Goal: Obtain resource: Download file/media

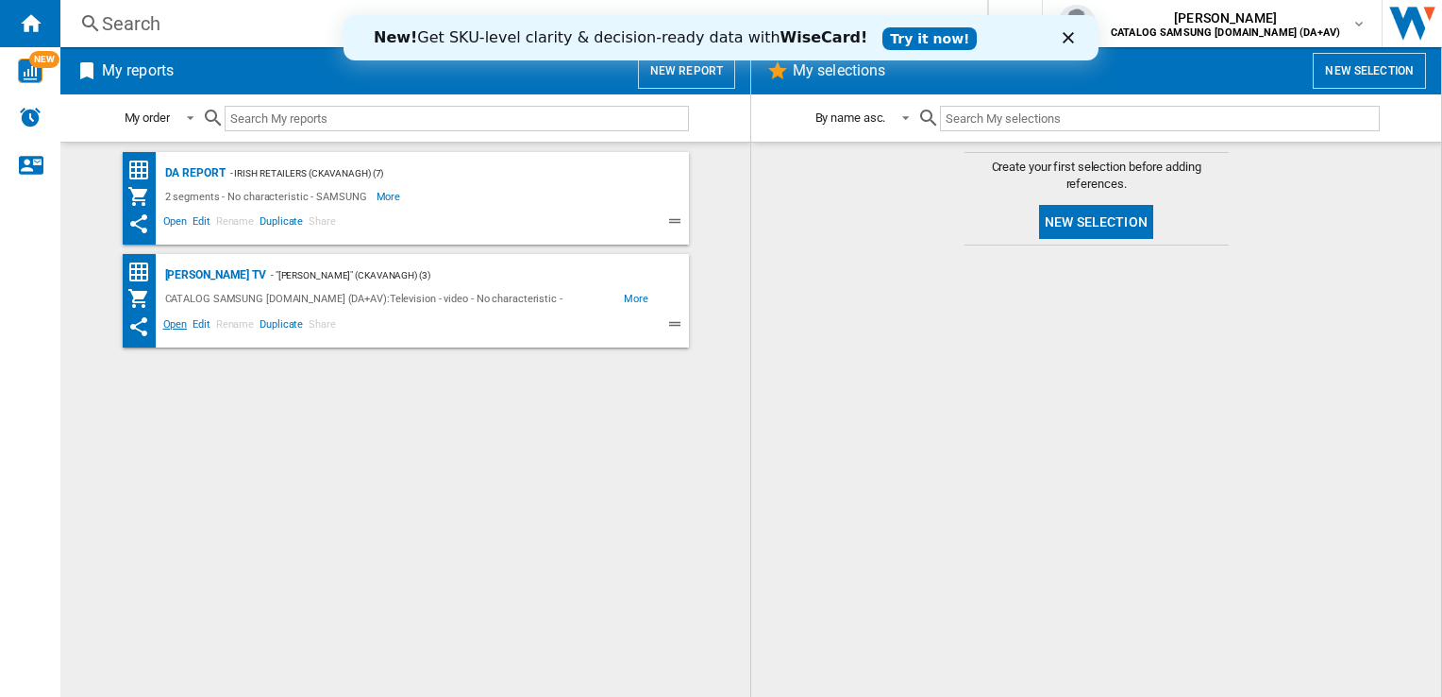
click at [173, 320] on span "Open" at bounding box center [175, 326] width 30 height 23
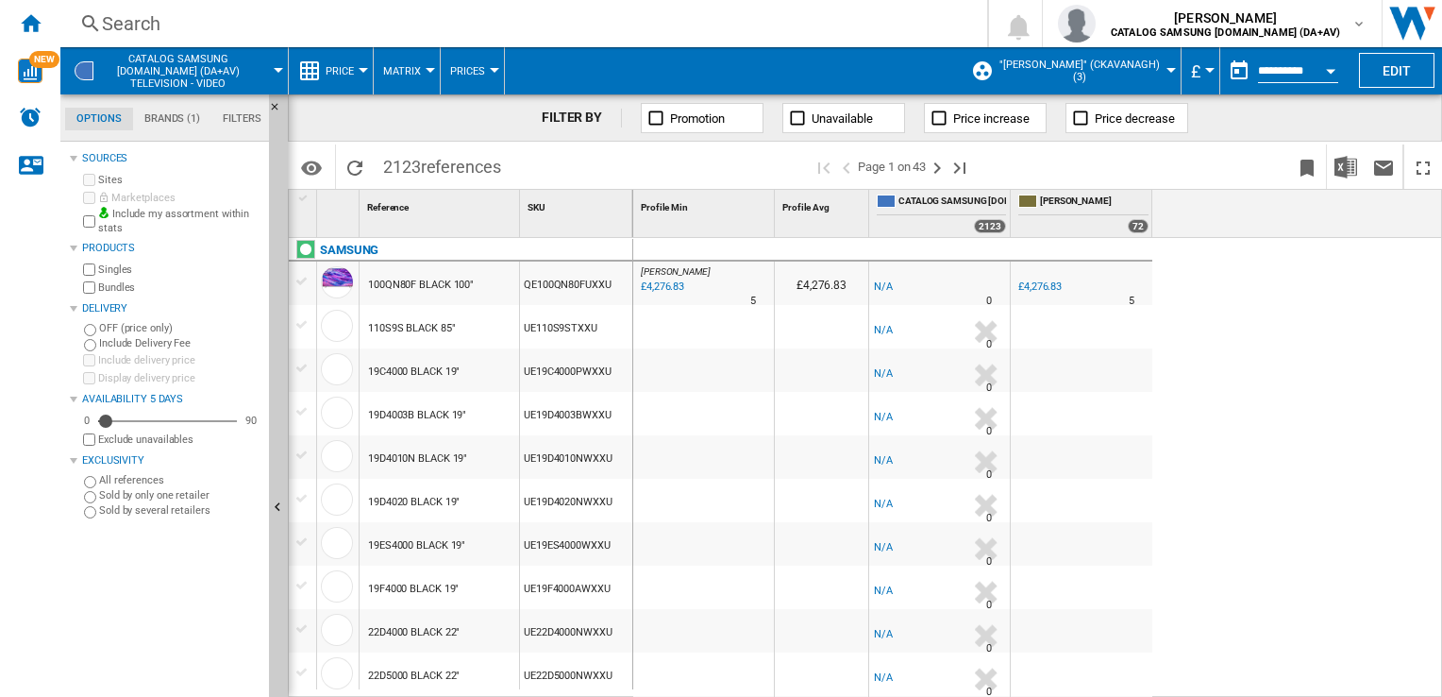
click at [1325, 71] on button "Open calendar" at bounding box center [1331, 68] width 34 height 34
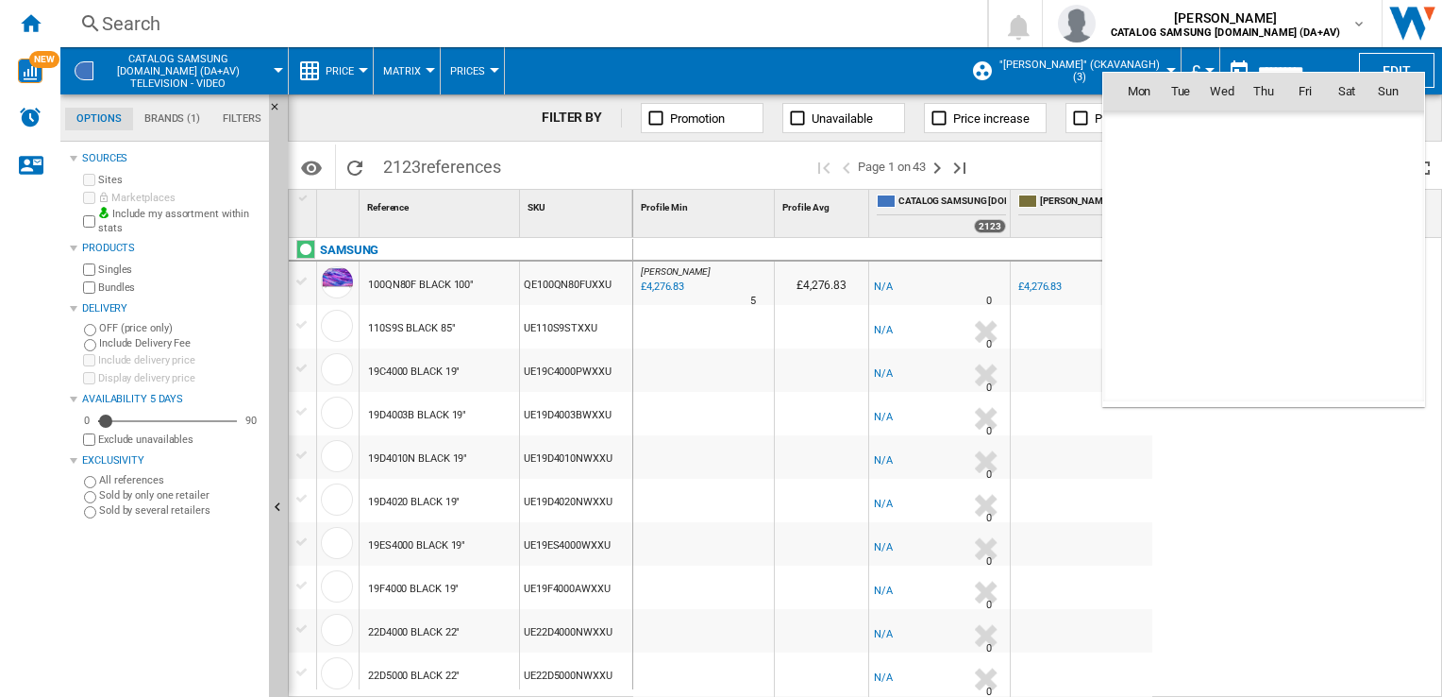
scroll to position [9005, 0]
click at [1144, 297] on span "22" at bounding box center [1139, 298] width 38 height 38
type input "**********"
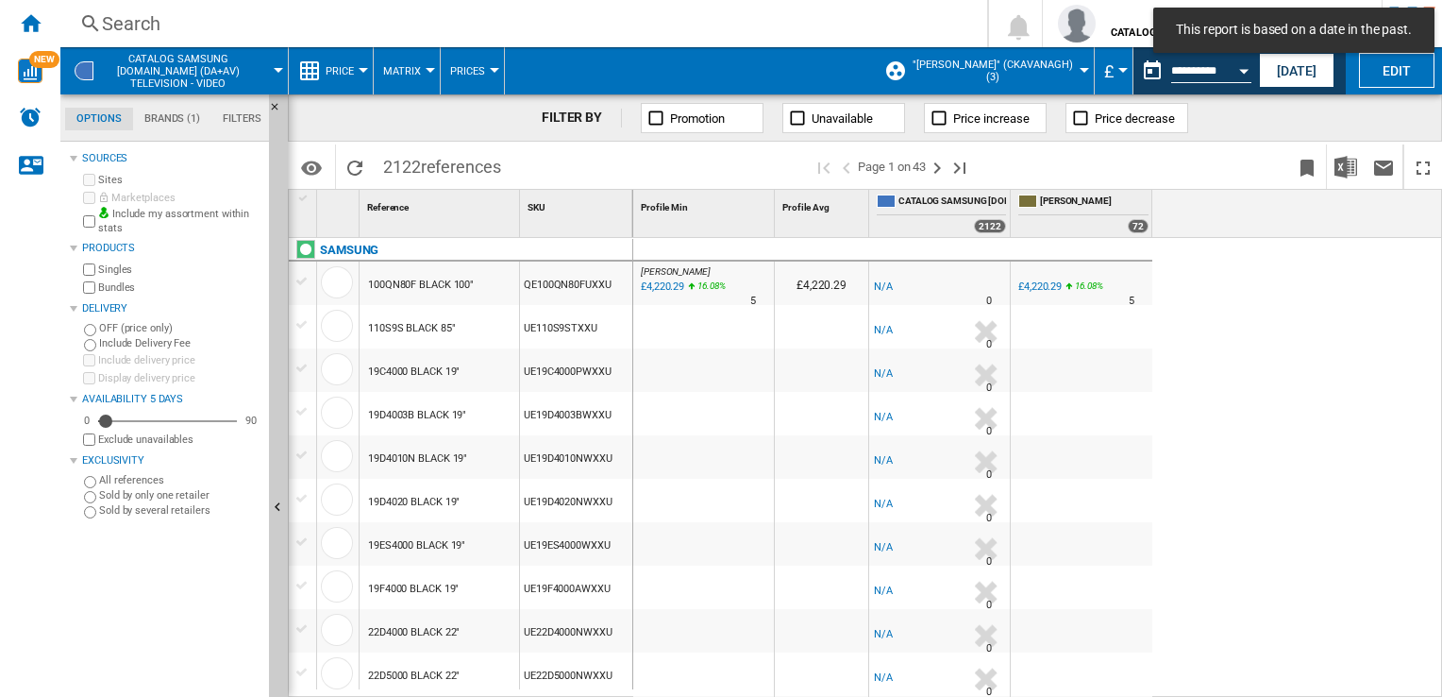
click at [1116, 66] on button "£" at bounding box center [1113, 70] width 19 height 47
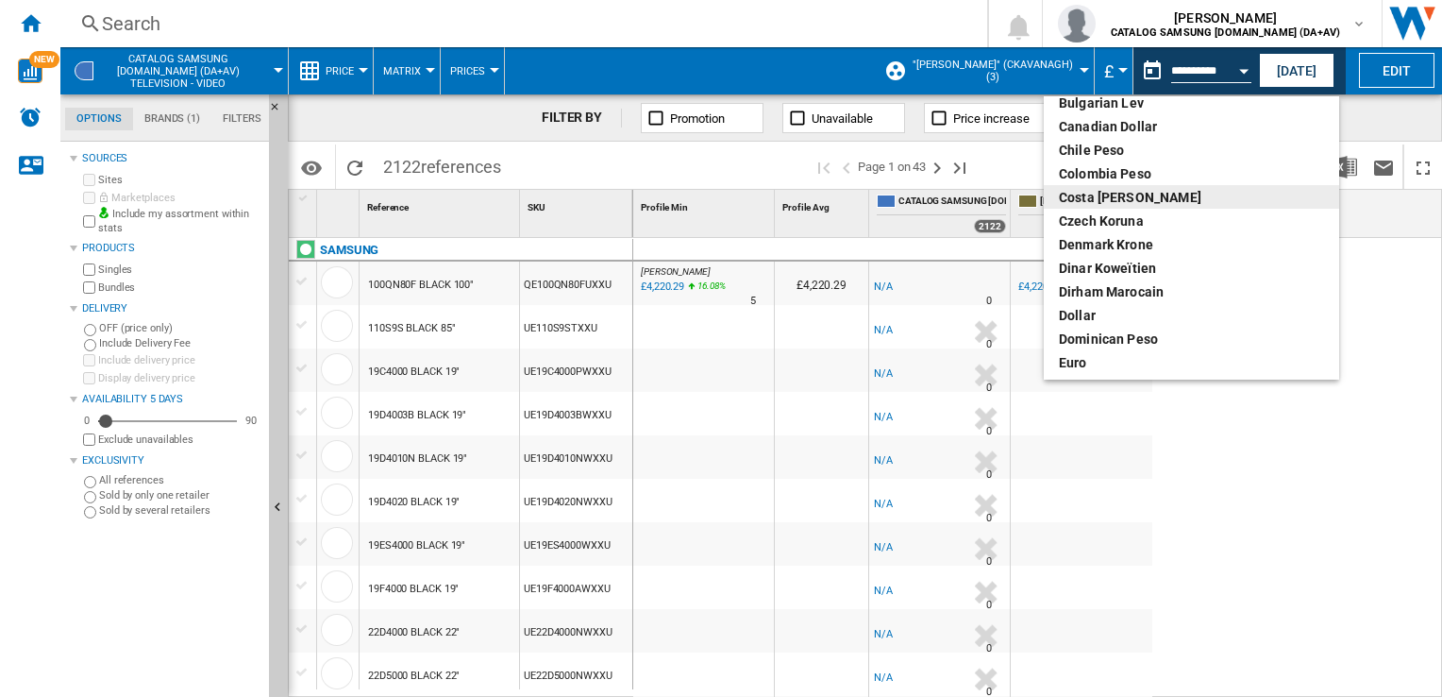
scroll to position [189, 0]
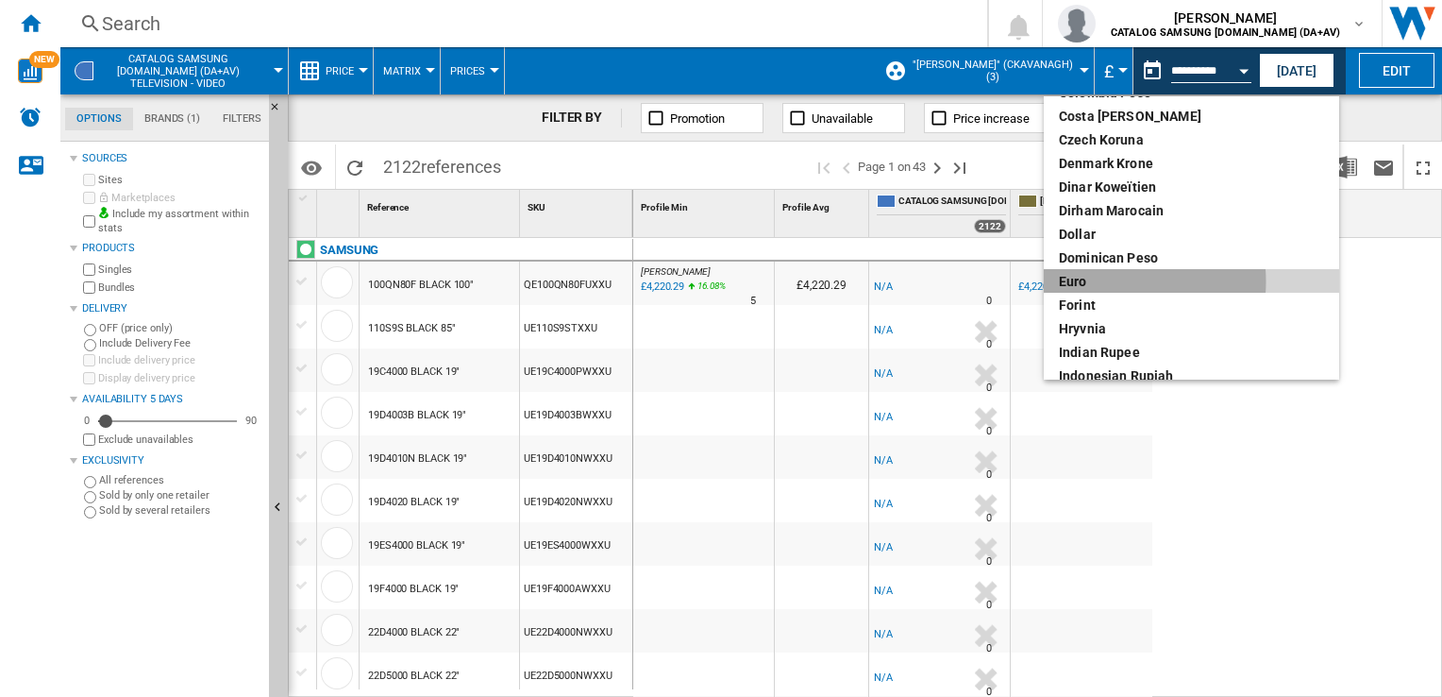
click at [1105, 281] on div "euro" at bounding box center [1191, 281] width 265 height 19
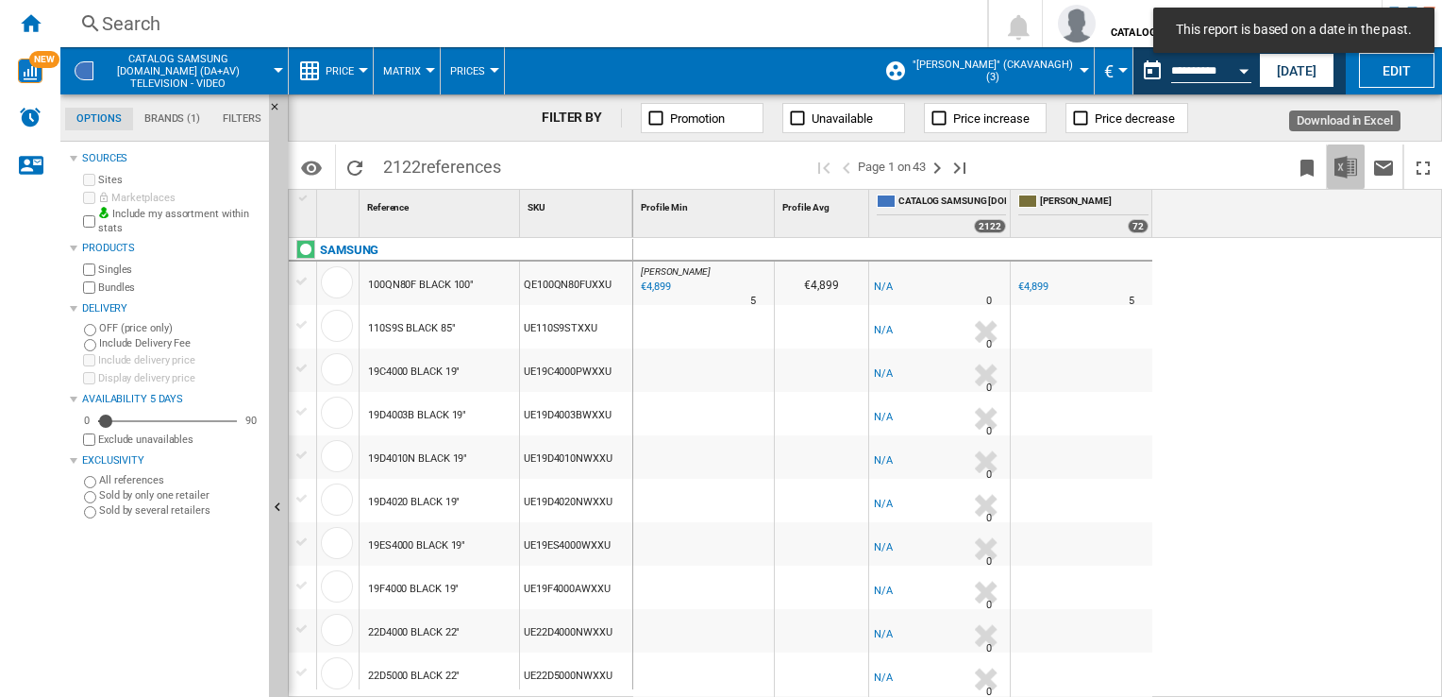
click at [1348, 165] on img "Download in Excel" at bounding box center [1346, 167] width 23 height 23
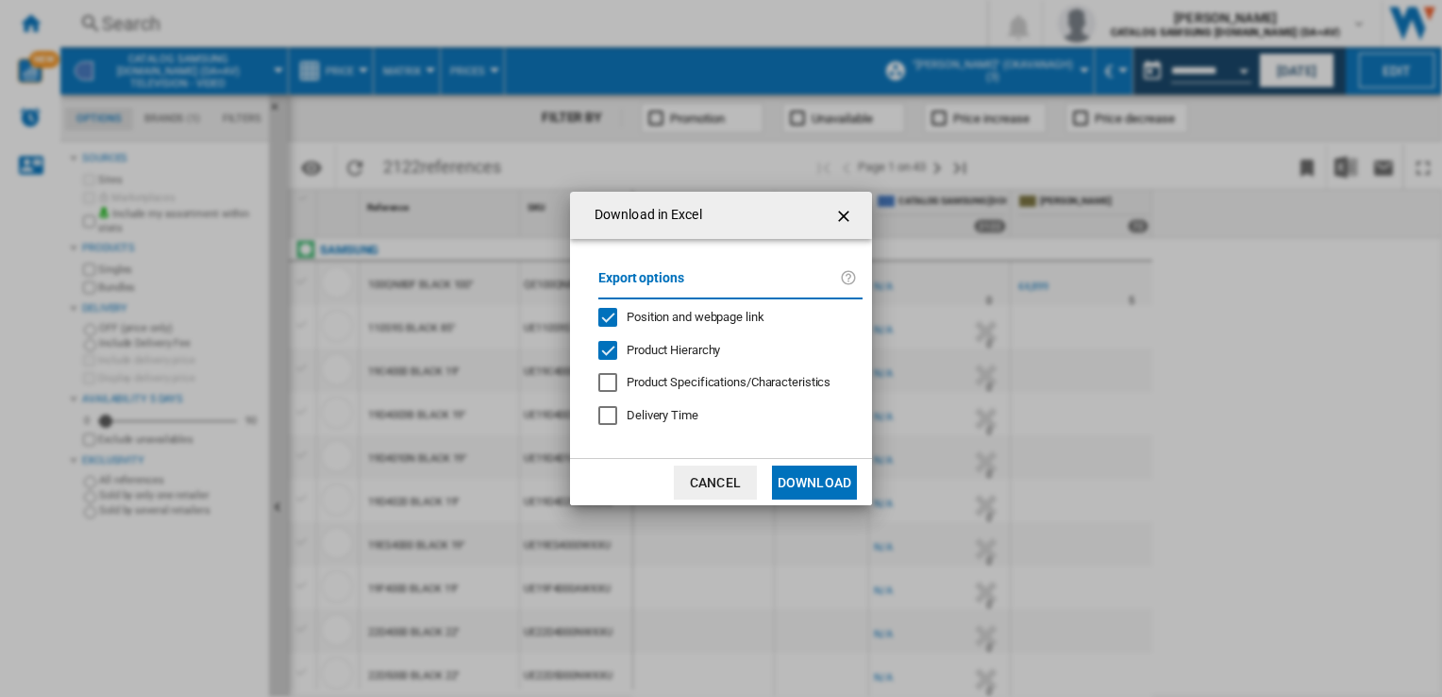
click at [834, 481] on button "Download" at bounding box center [814, 482] width 85 height 34
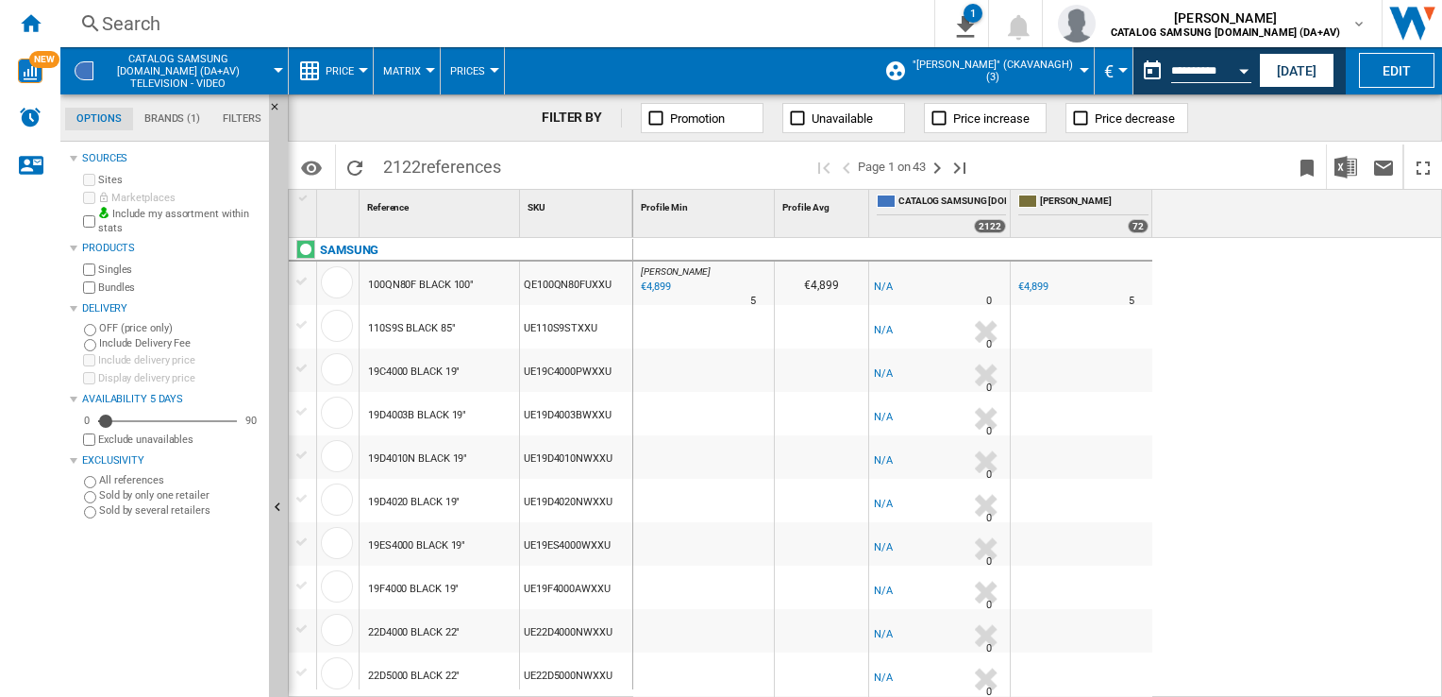
drag, startPoint x: 1241, startPoint y: 328, endPoint x: 1242, endPoint y: 315, distance: 12.3
click at [1242, 328] on div "[PERSON_NAME] : -1.0 % €4,899 % N/A 5 [PERSON_NAME] : €4,899 -1.0 % -€1 % N/A" at bounding box center [1038, 468] width 810 height 461
click at [1245, 70] on div "Open calendar" at bounding box center [1243, 71] width 9 height 5
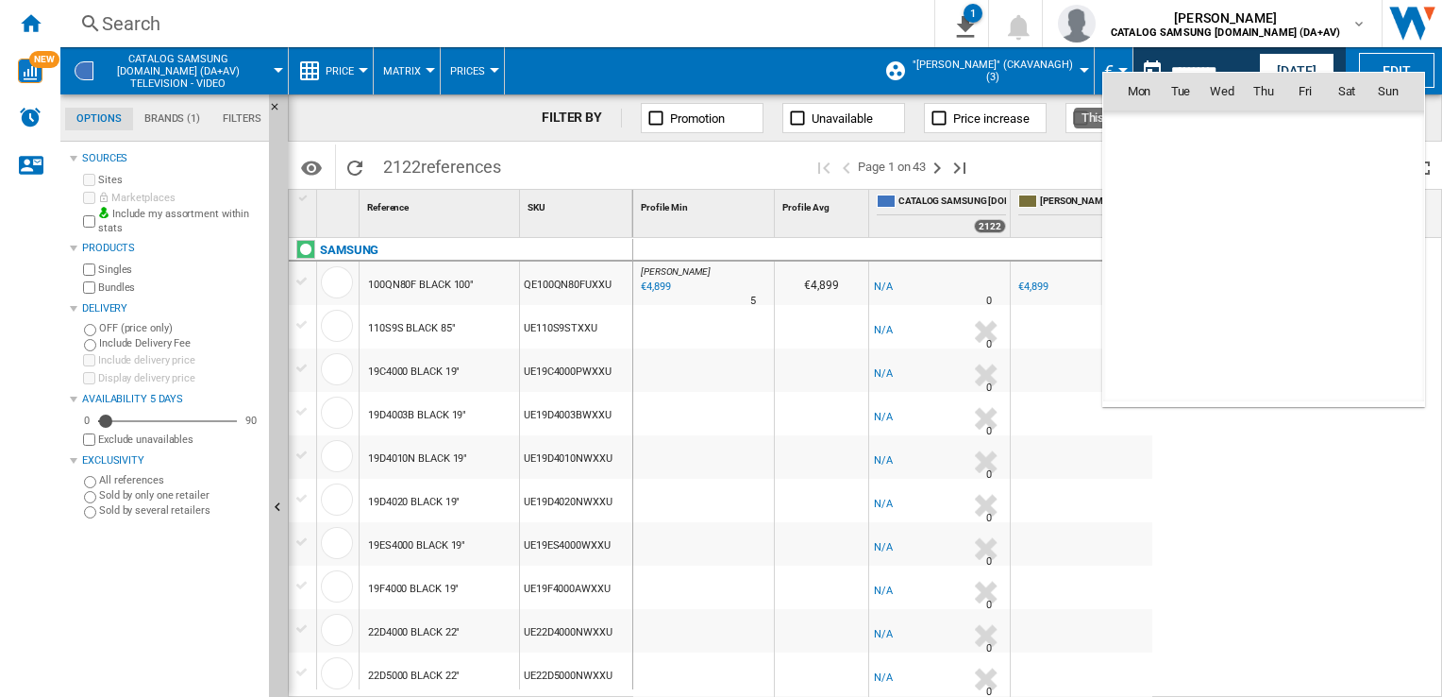
scroll to position [9005, 0]
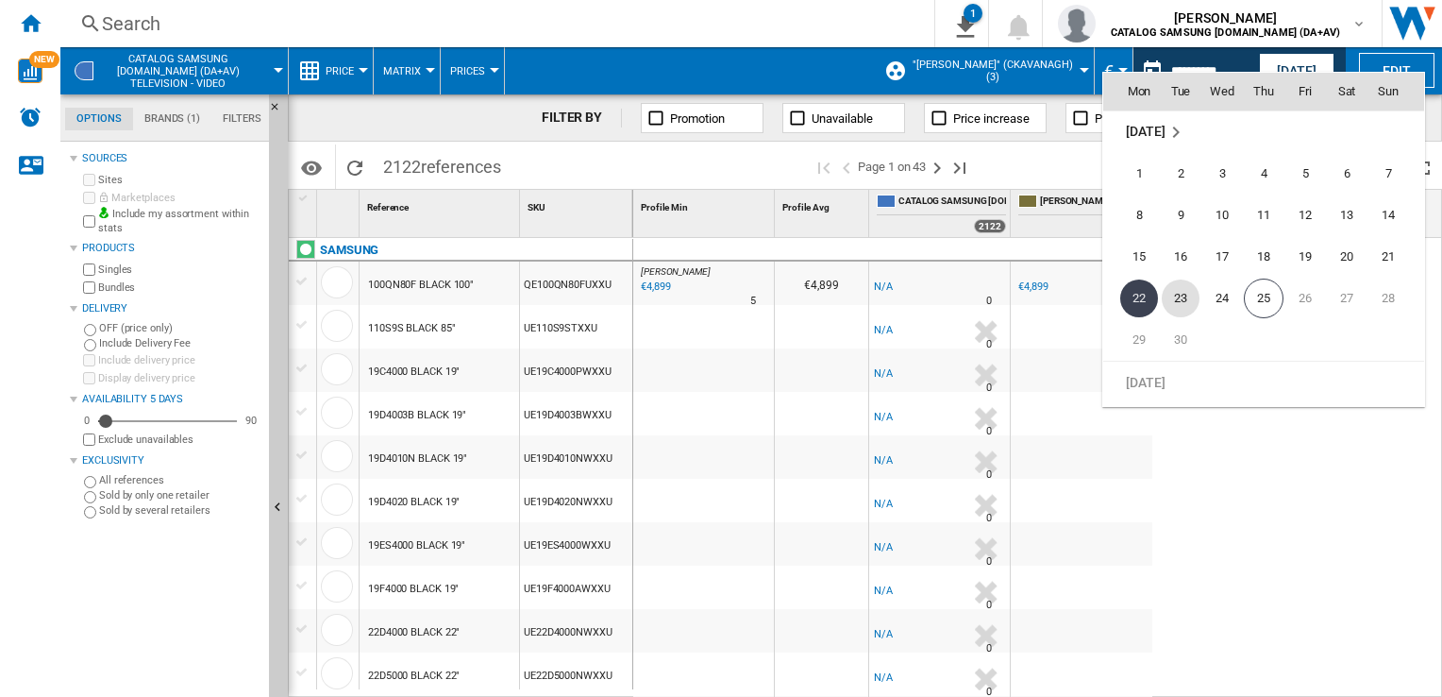
click at [1182, 297] on span "23" at bounding box center [1181, 298] width 38 height 38
type input "**********"
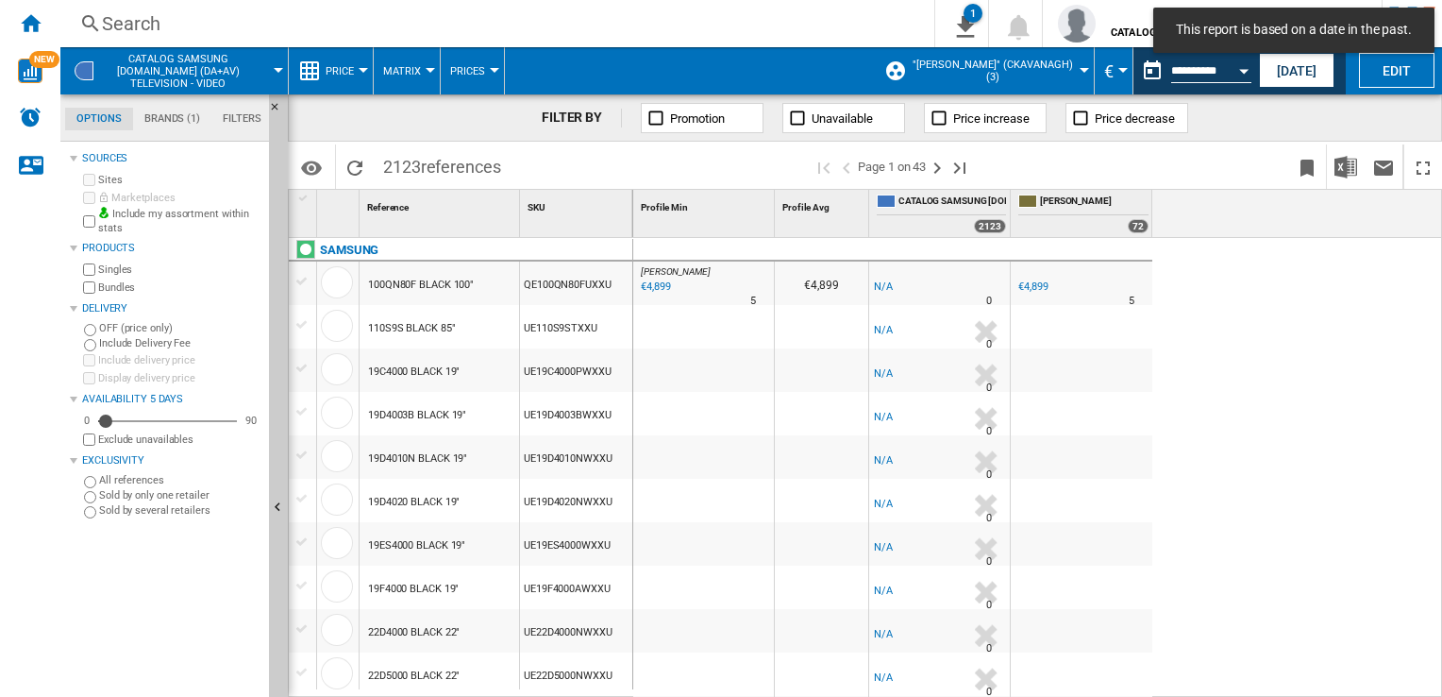
click at [1332, 404] on div "[PERSON_NAME] : -1.0 % €4,899 % N/A 5 [PERSON_NAME] : €4,899 -1.0 % -€1 % N/A" at bounding box center [1038, 468] width 810 height 461
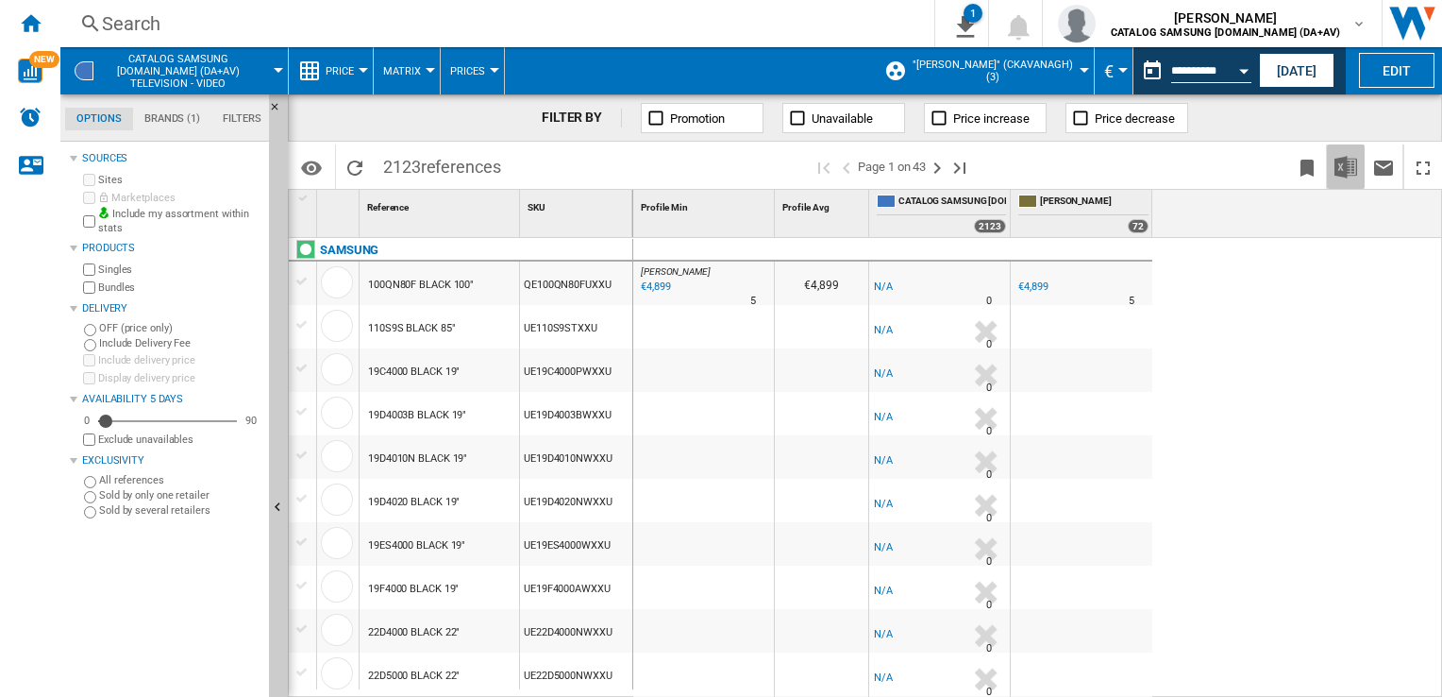
click at [1345, 168] on img "Download in Excel" at bounding box center [1346, 167] width 23 height 23
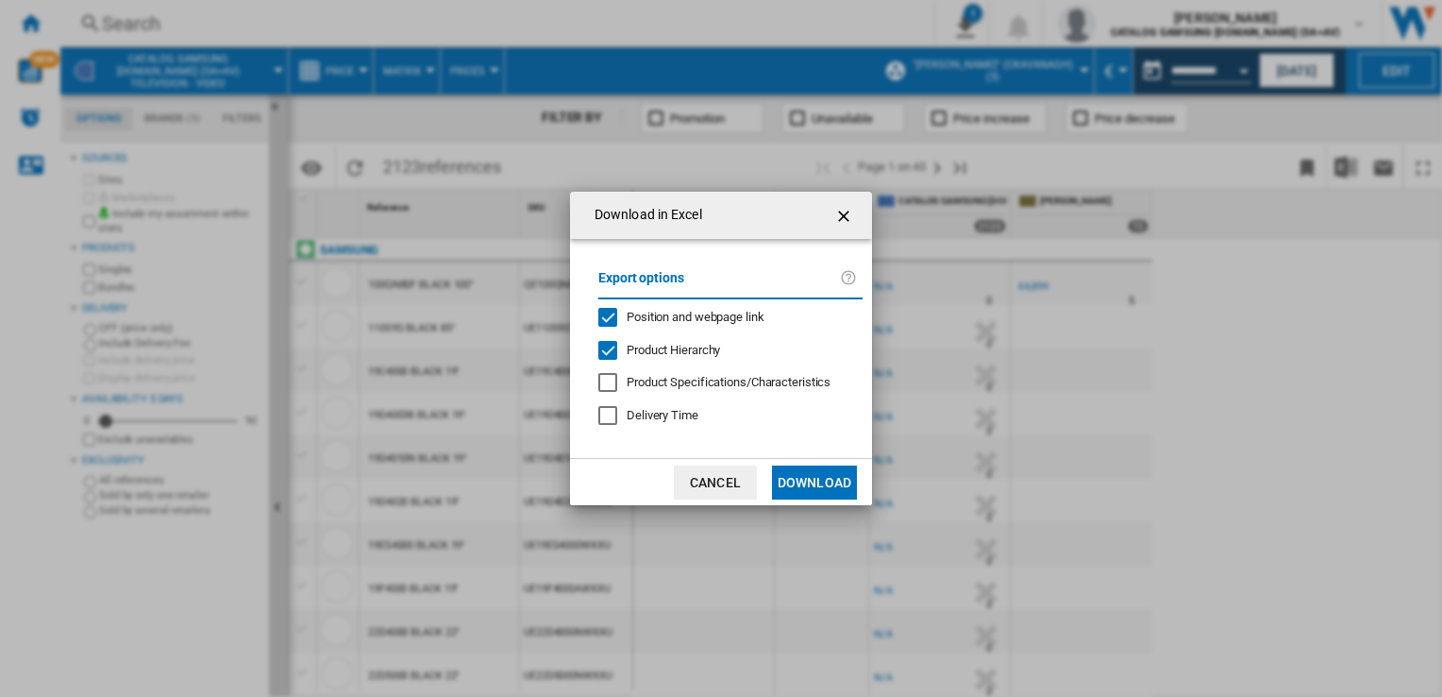
click at [836, 480] on button "Download" at bounding box center [814, 482] width 85 height 34
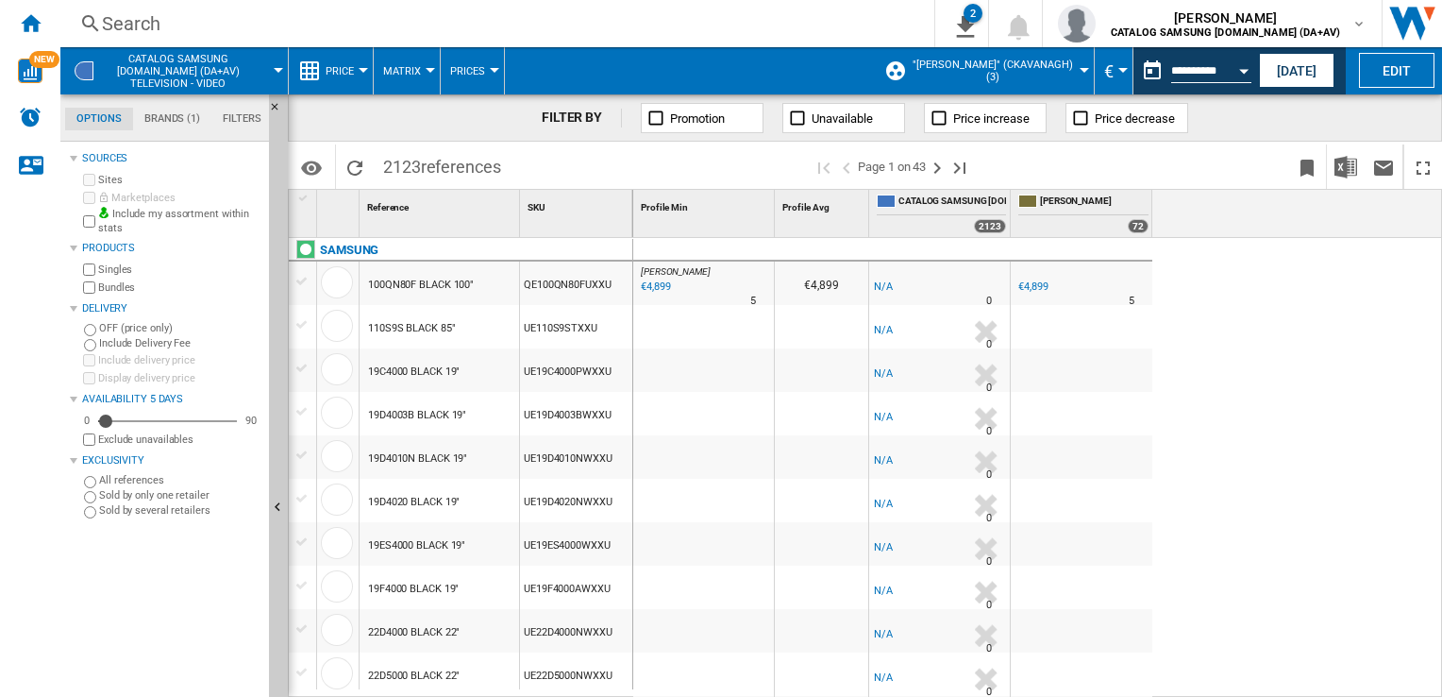
click at [1367, 308] on div "[PERSON_NAME] : -1.0 % €4,899 % N/A 5 [PERSON_NAME] : €4,899 -1.0 % -€1 % N/A" at bounding box center [1038, 468] width 810 height 461
click at [1230, 66] on button "Open calendar" at bounding box center [1244, 68] width 34 height 34
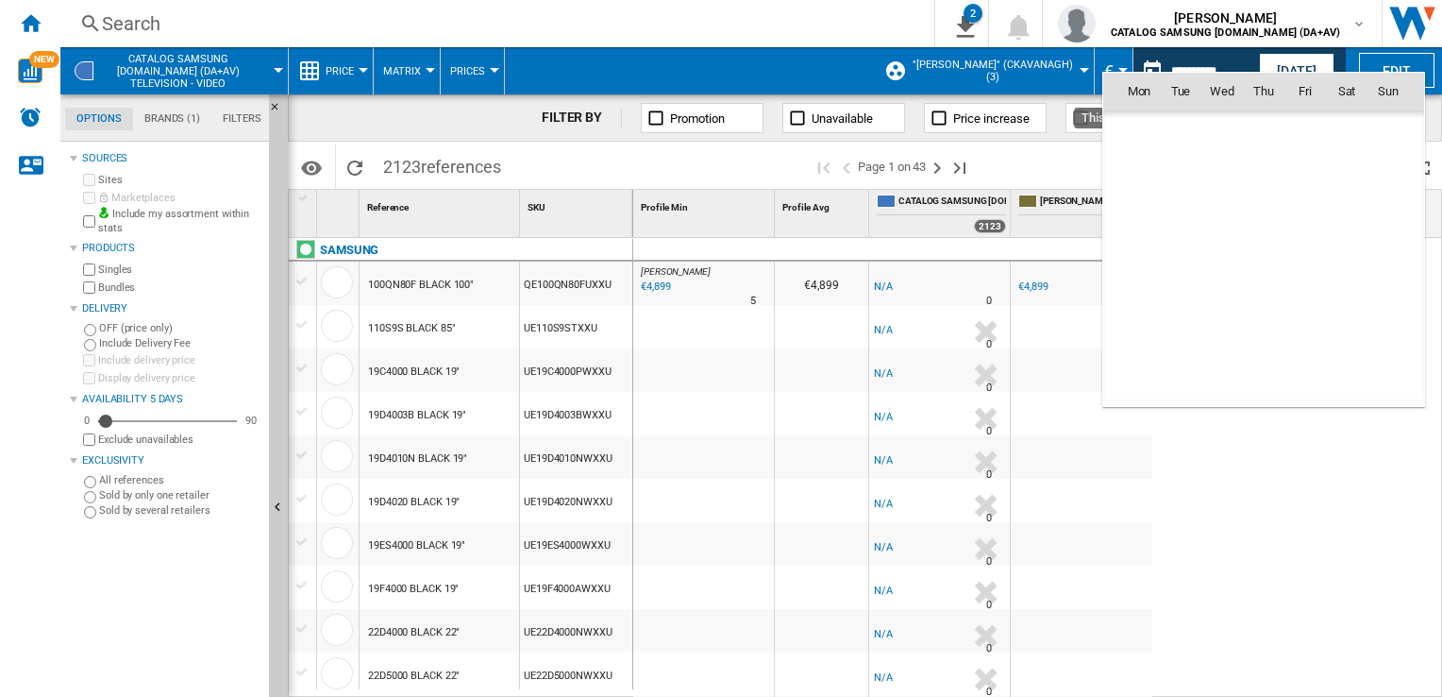
scroll to position [9005, 0]
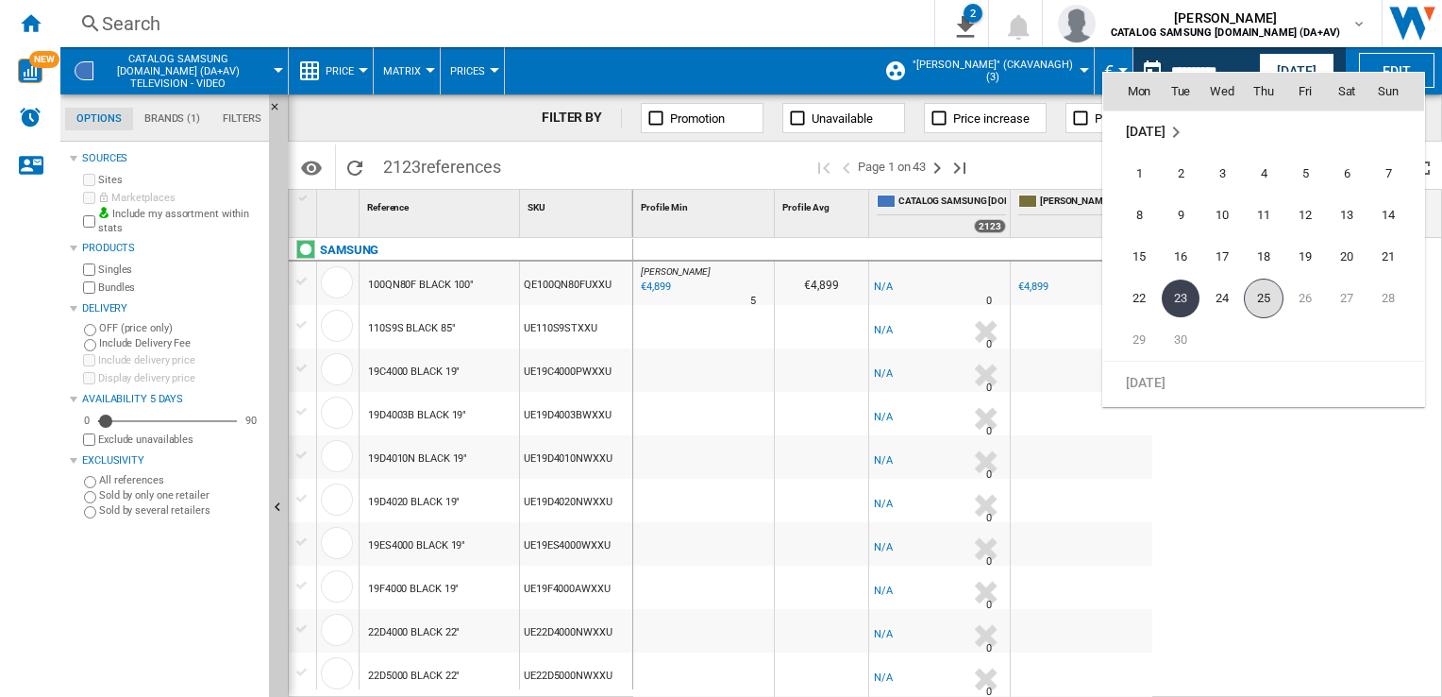
click at [1258, 293] on span "25" at bounding box center [1264, 298] width 40 height 40
type input "**********"
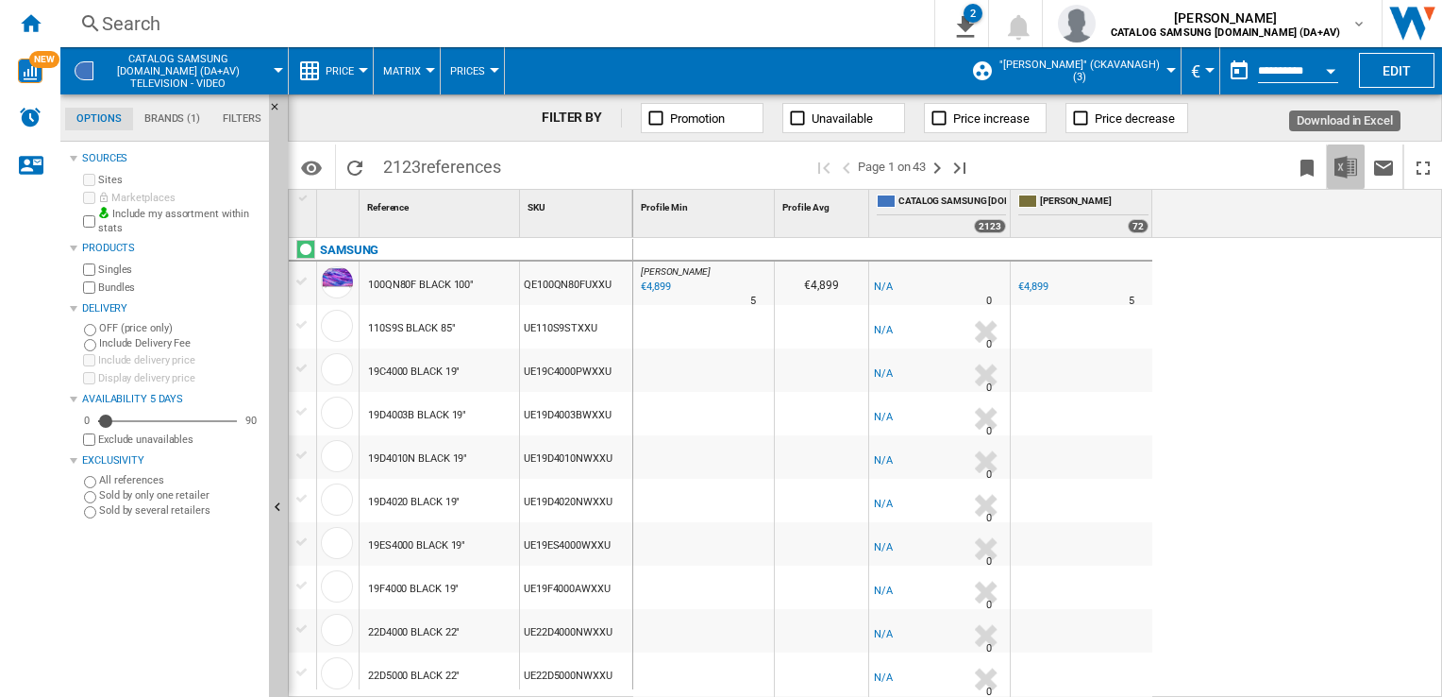
click at [1343, 163] on img "Download in Excel" at bounding box center [1346, 167] width 23 height 23
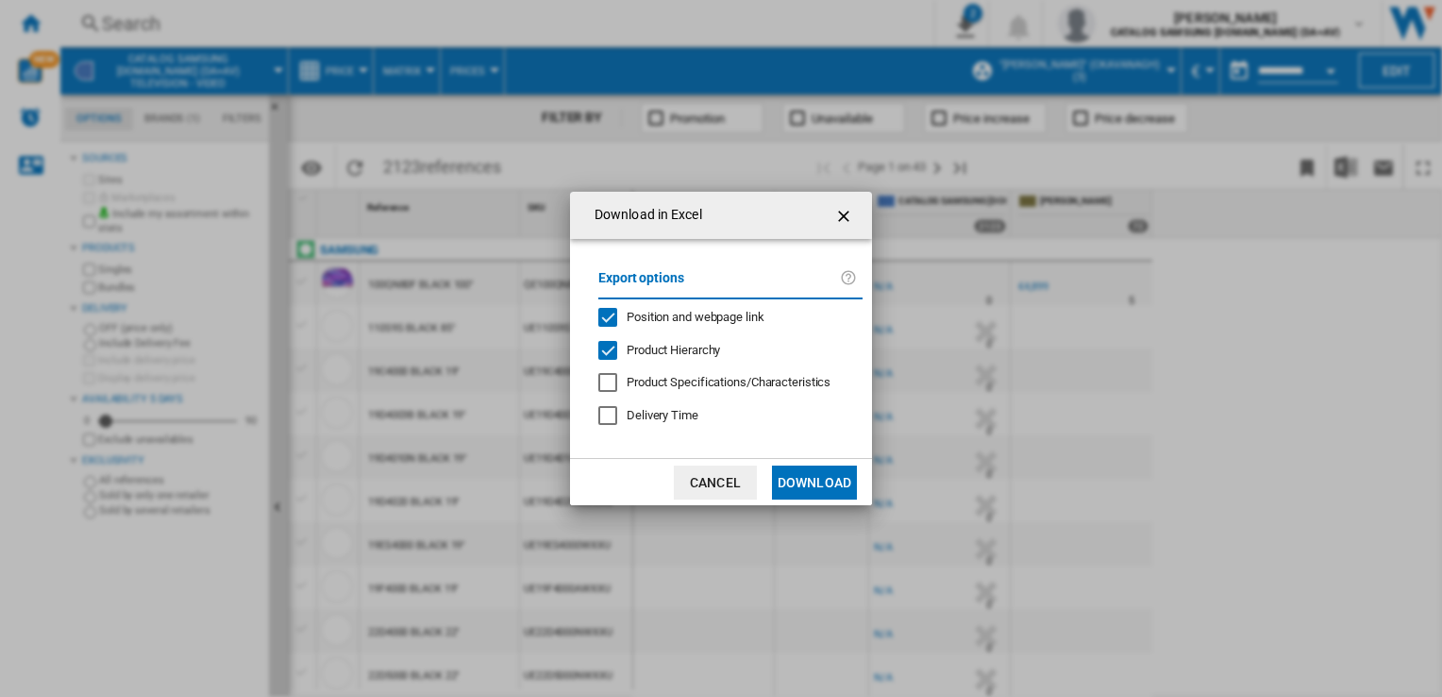
click at [796, 487] on button "Download" at bounding box center [814, 482] width 85 height 34
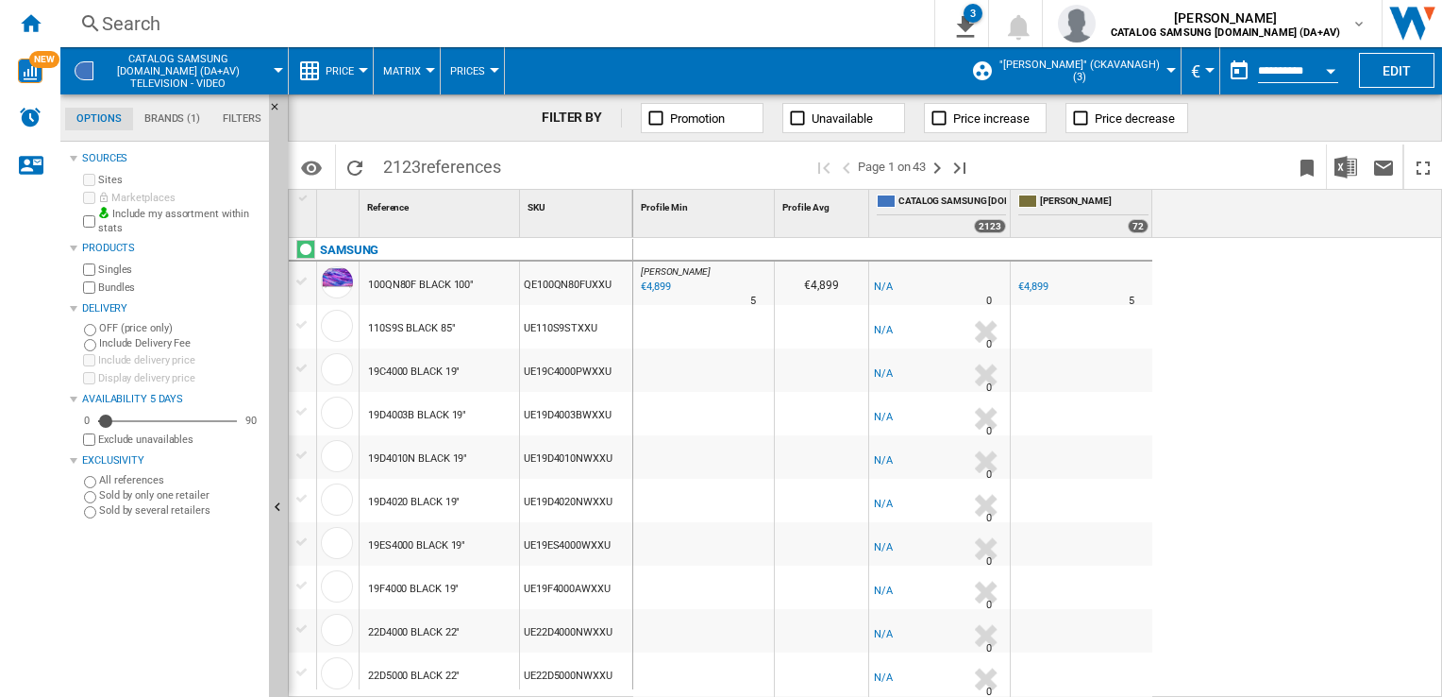
click at [1367, 318] on div "[PERSON_NAME] : [PERSON_NAME] -1.0 % €4,899 % N/A 5 [PERSON_NAME] : [PERSON_NAM…" at bounding box center [1038, 468] width 810 height 461
click at [1330, 69] on div "Open calendar" at bounding box center [1330, 71] width 9 height 5
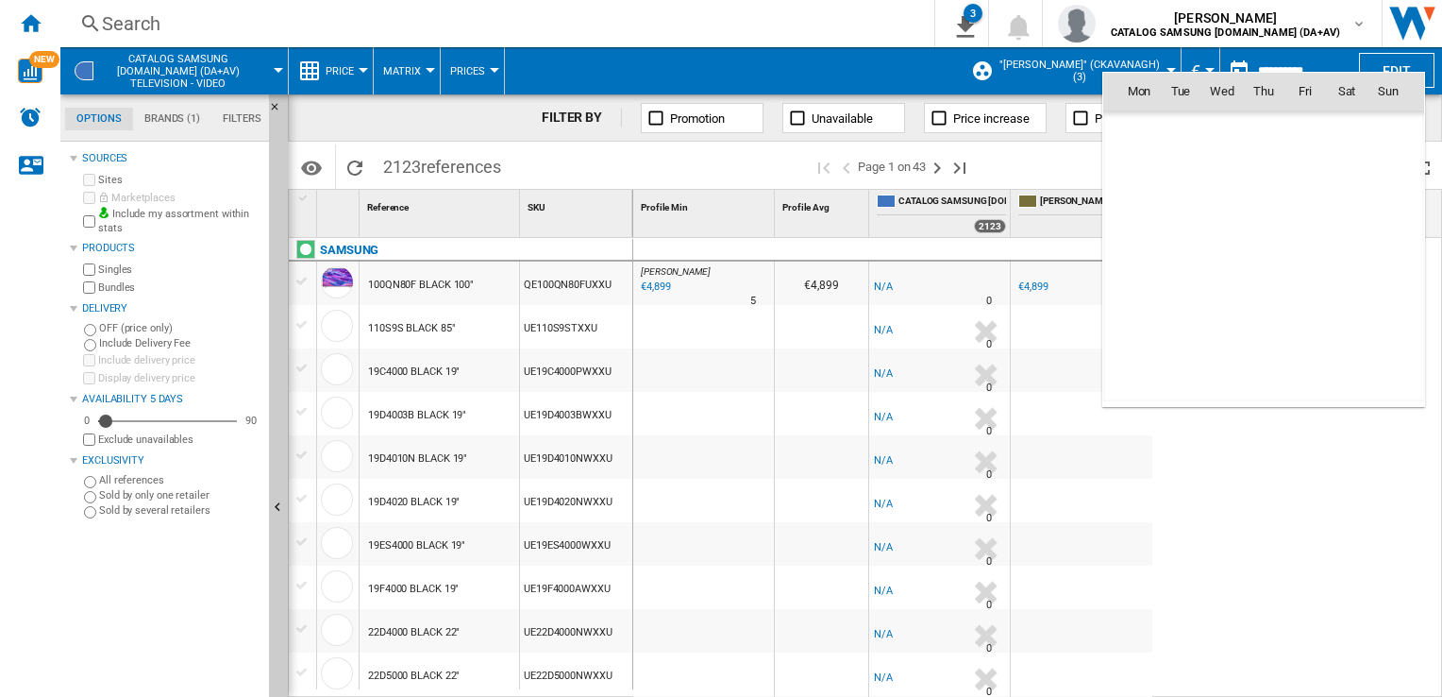
scroll to position [9005, 0]
click at [1224, 297] on span "24" at bounding box center [1223, 298] width 38 height 38
type input "**********"
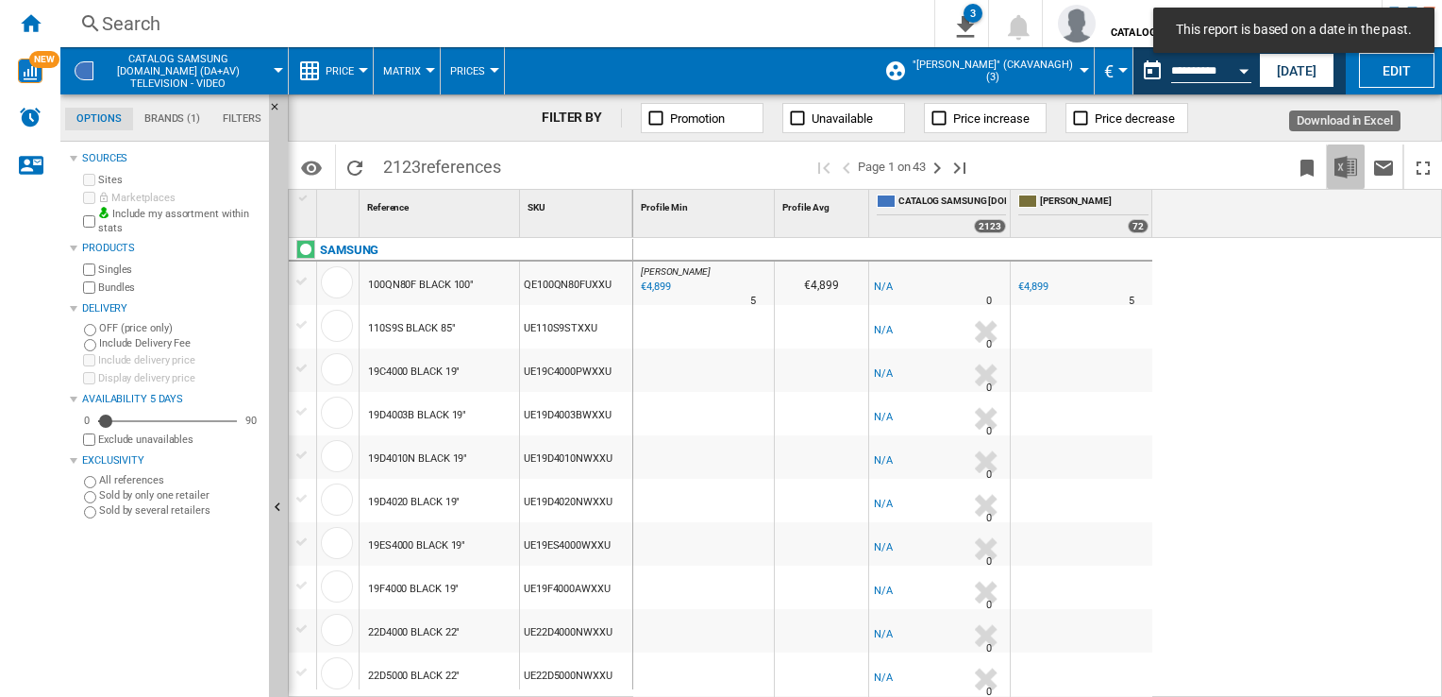
click at [1352, 163] on img "Download in Excel" at bounding box center [1346, 167] width 23 height 23
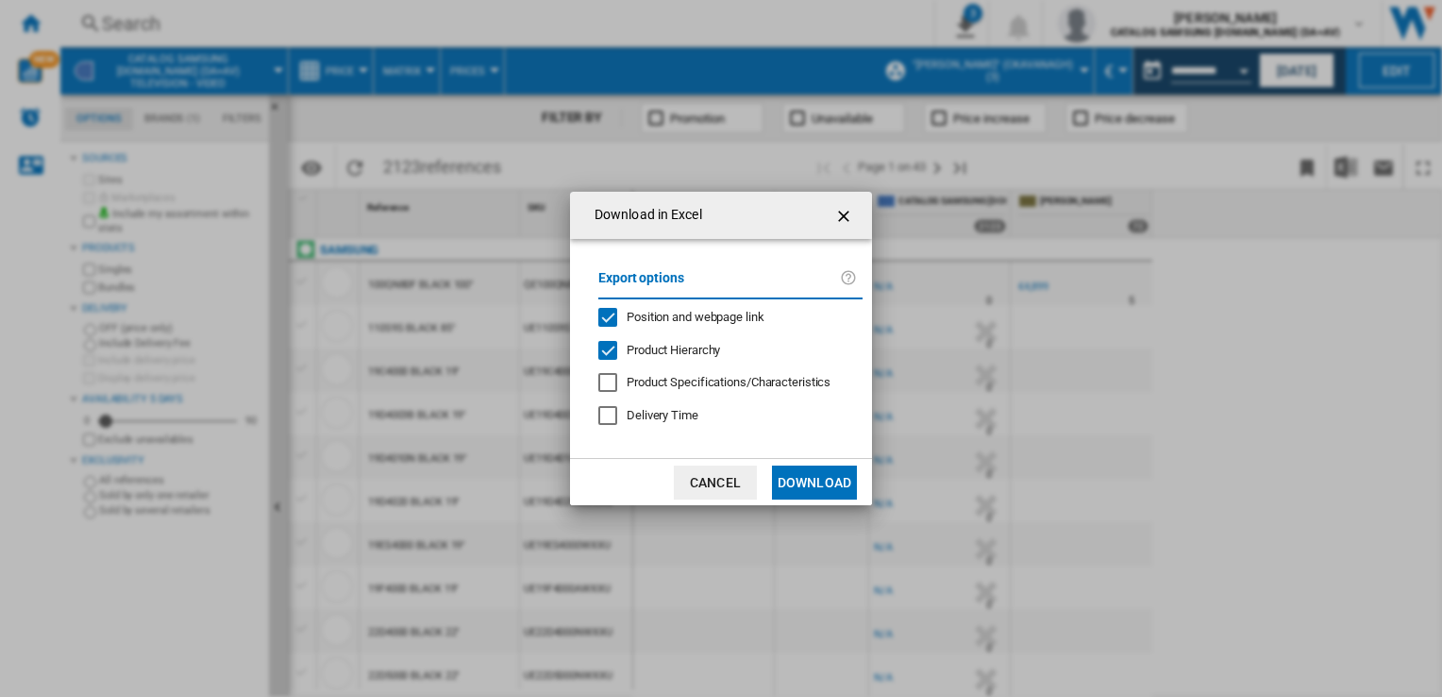
click at [829, 477] on button "Download" at bounding box center [814, 482] width 85 height 34
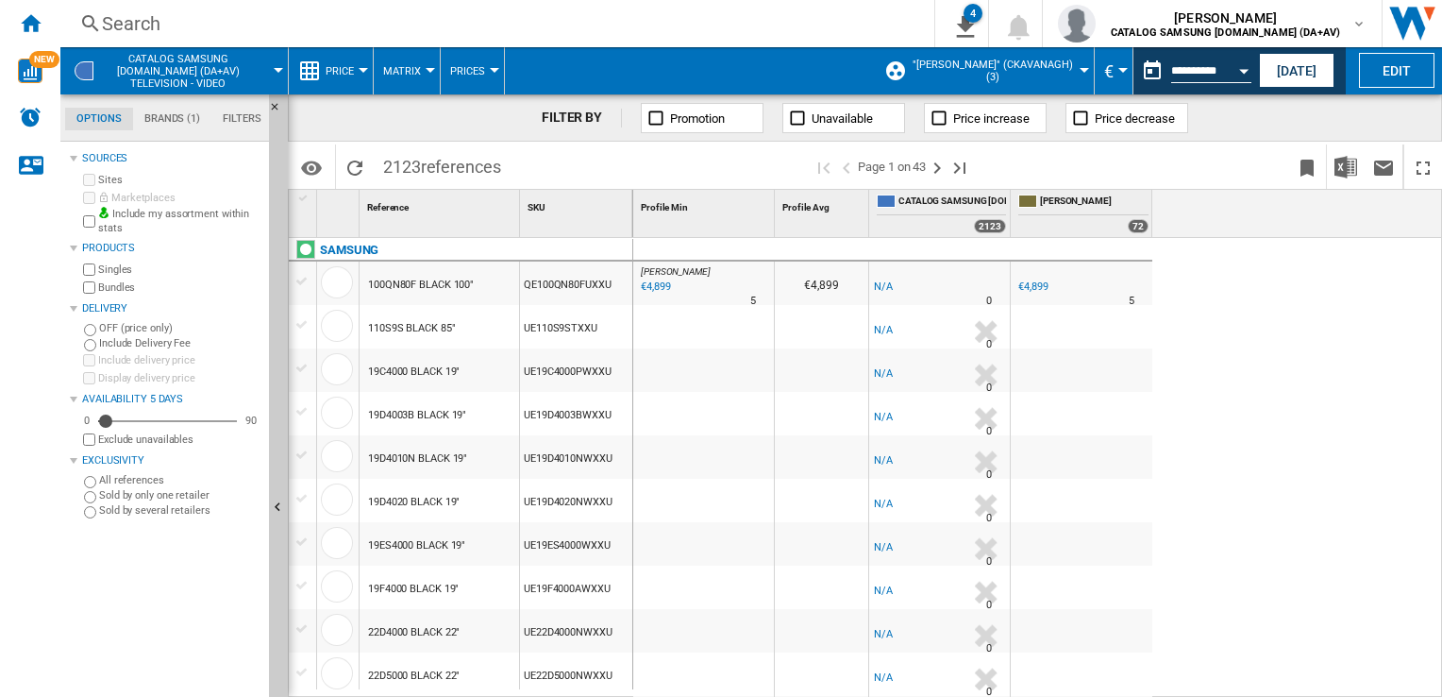
click at [1415, 475] on div "[PERSON_NAME] : -1.0 % €4,899 % N/A 5 [PERSON_NAME] : €4,899 -1.0 % -€1 % N/A" at bounding box center [1038, 468] width 810 height 461
